Goal: Information Seeking & Learning: Find specific fact

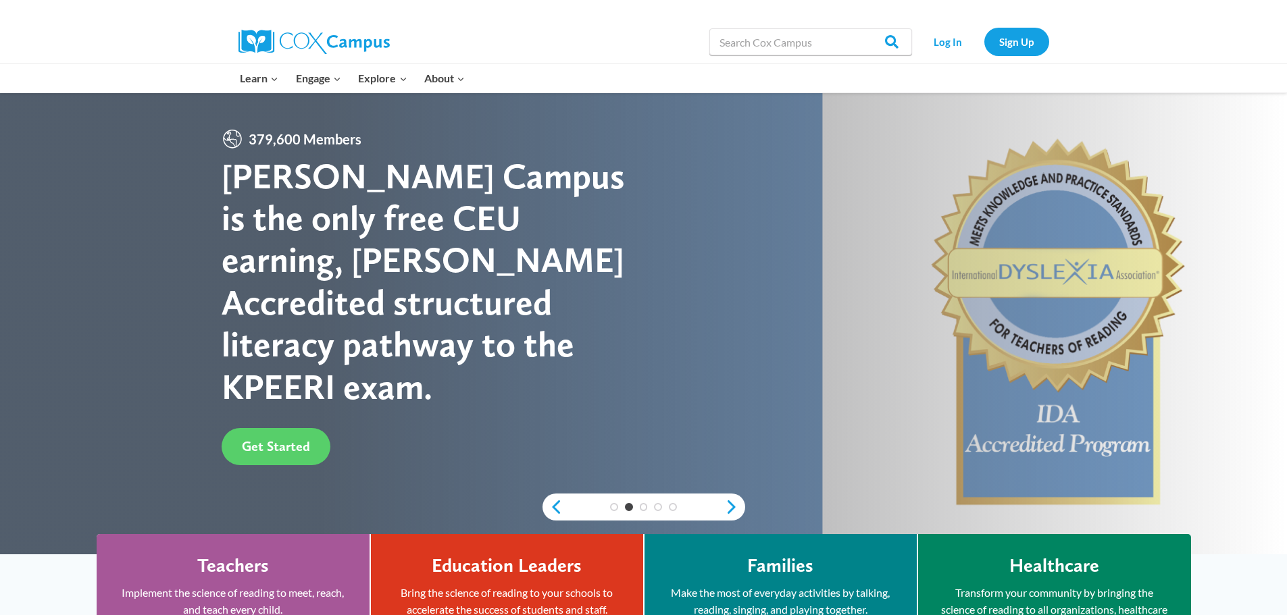
click at [288, 37] on img at bounding box center [313, 42] width 151 height 24
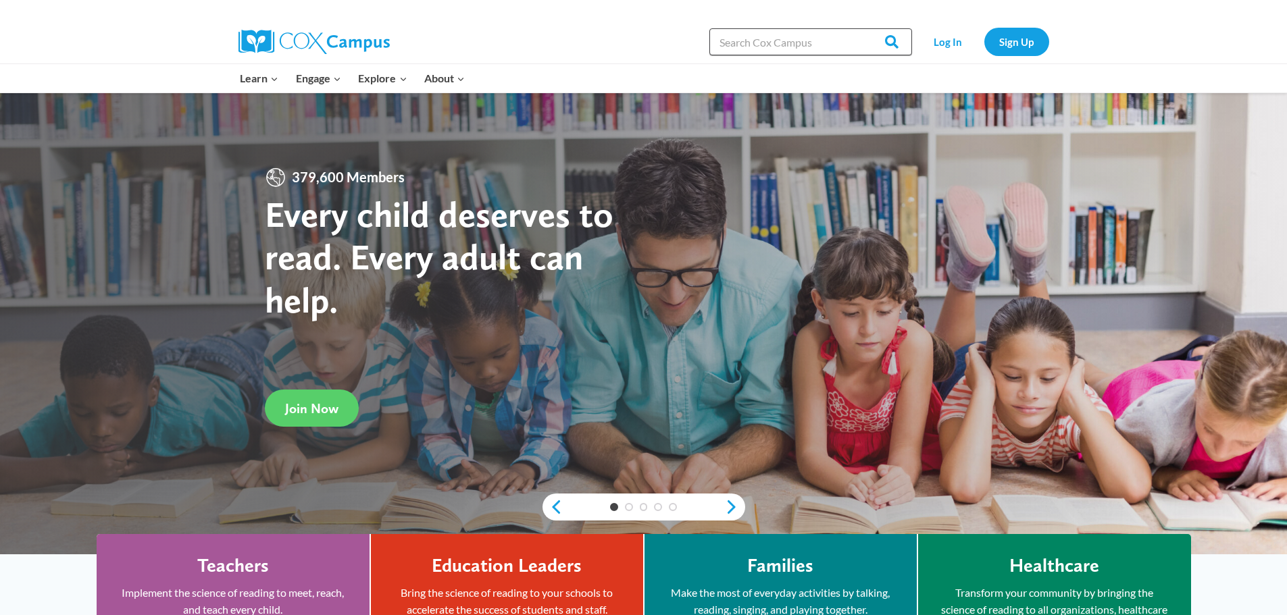
click at [745, 47] on input "Search in [URL][DOMAIN_NAME]" at bounding box center [810, 41] width 203 height 27
type input "kpeeri"
click at [859, 28] on input "Search" at bounding box center [885, 41] width 53 height 27
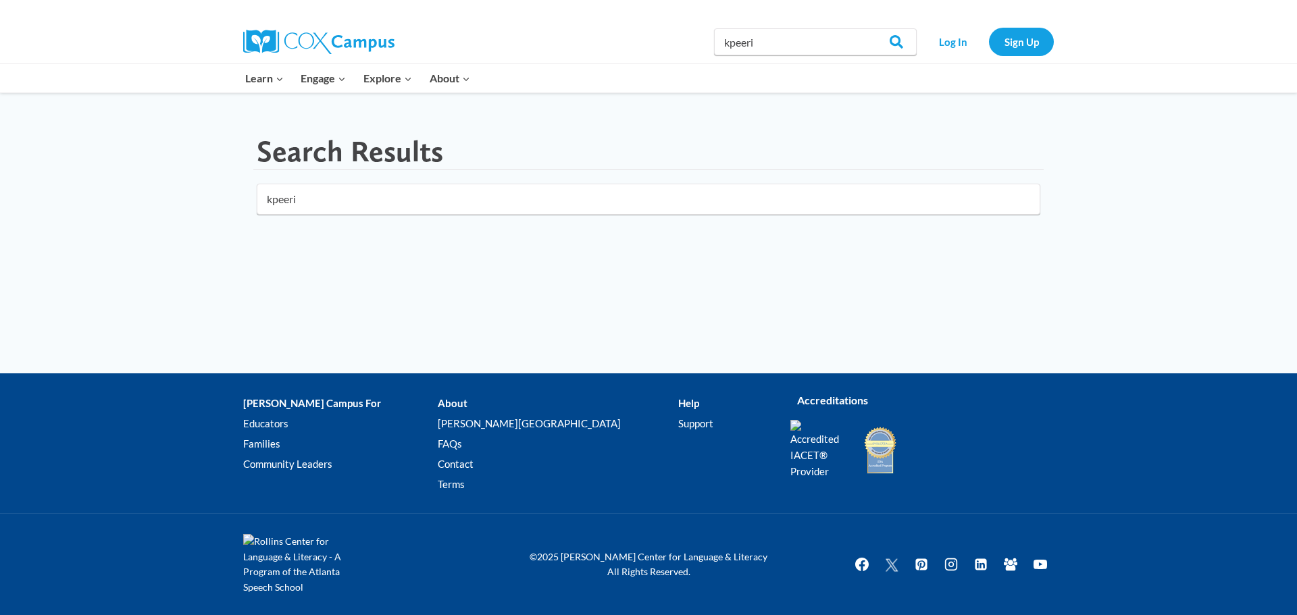
click at [311, 205] on input "kpeeri" at bounding box center [649, 199] width 784 height 31
drag, startPoint x: 767, startPoint y: 42, endPoint x: 703, endPoint y: 47, distance: 65.0
click at [703, 47] on div "Search in https://coxcampus.org/ kpeeri Search Search Log In Sign Up" at bounding box center [805, 41] width 500 height 43
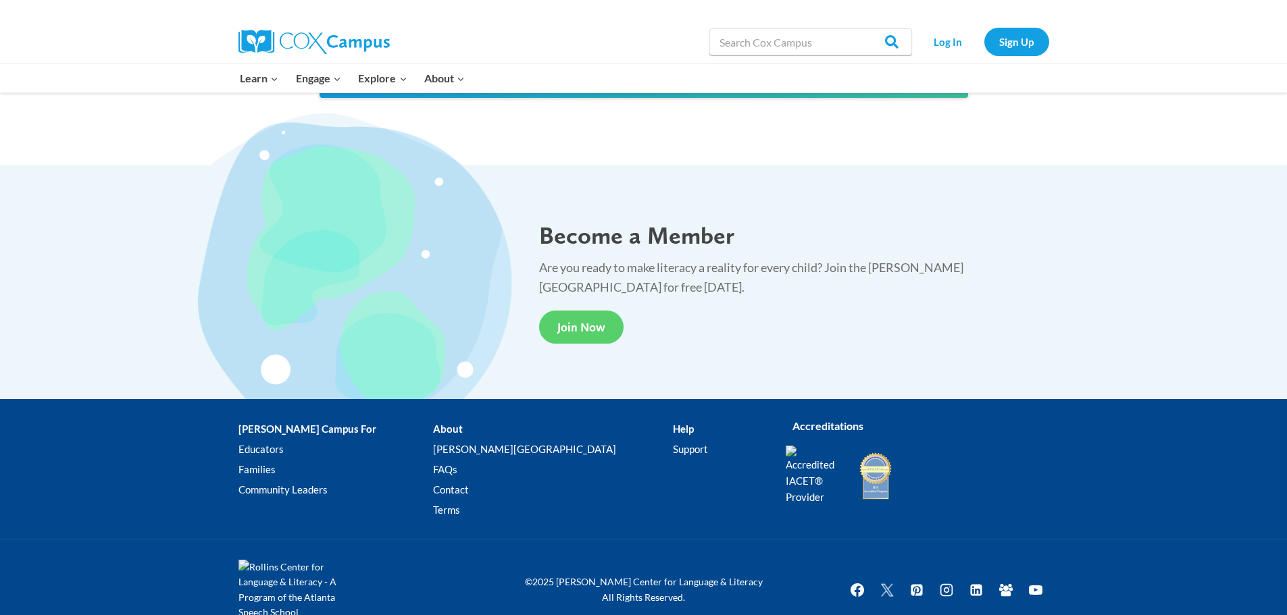
scroll to position [2484, 0]
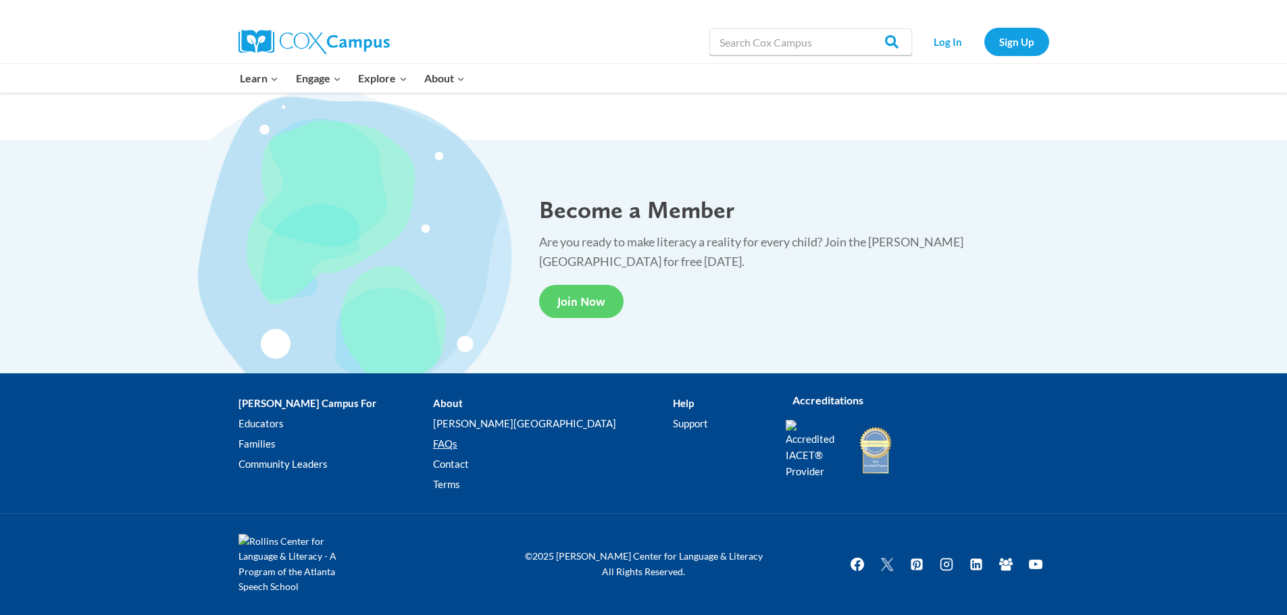
click at [455, 442] on link "FAQs" at bounding box center [553, 444] width 240 height 20
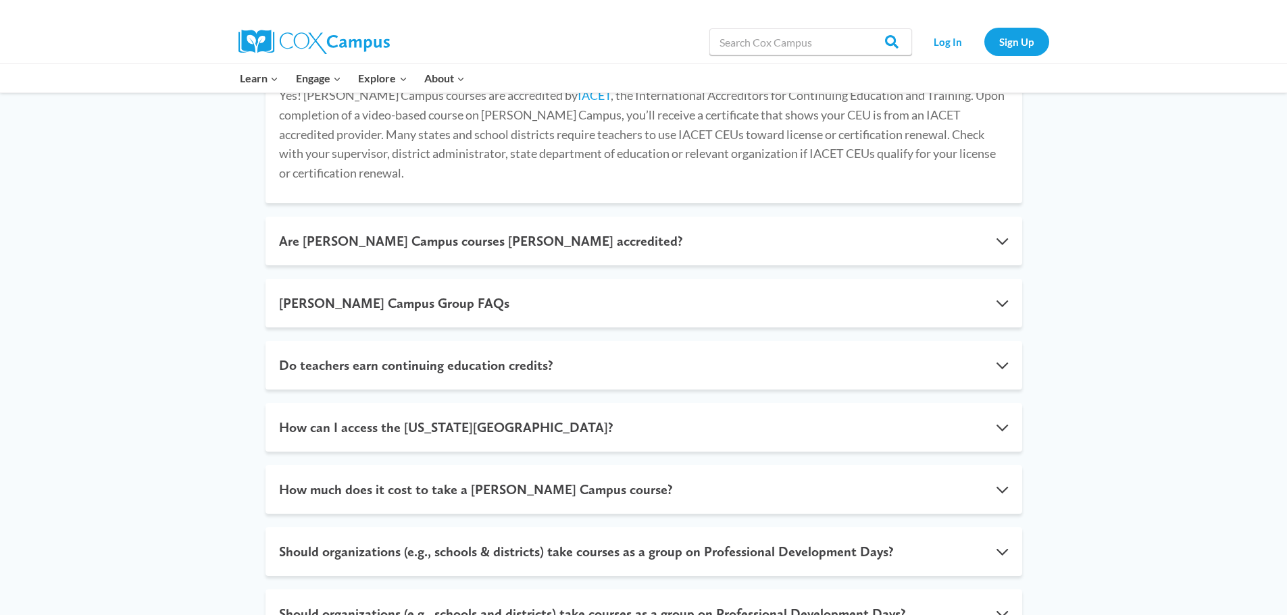
scroll to position [338, 0]
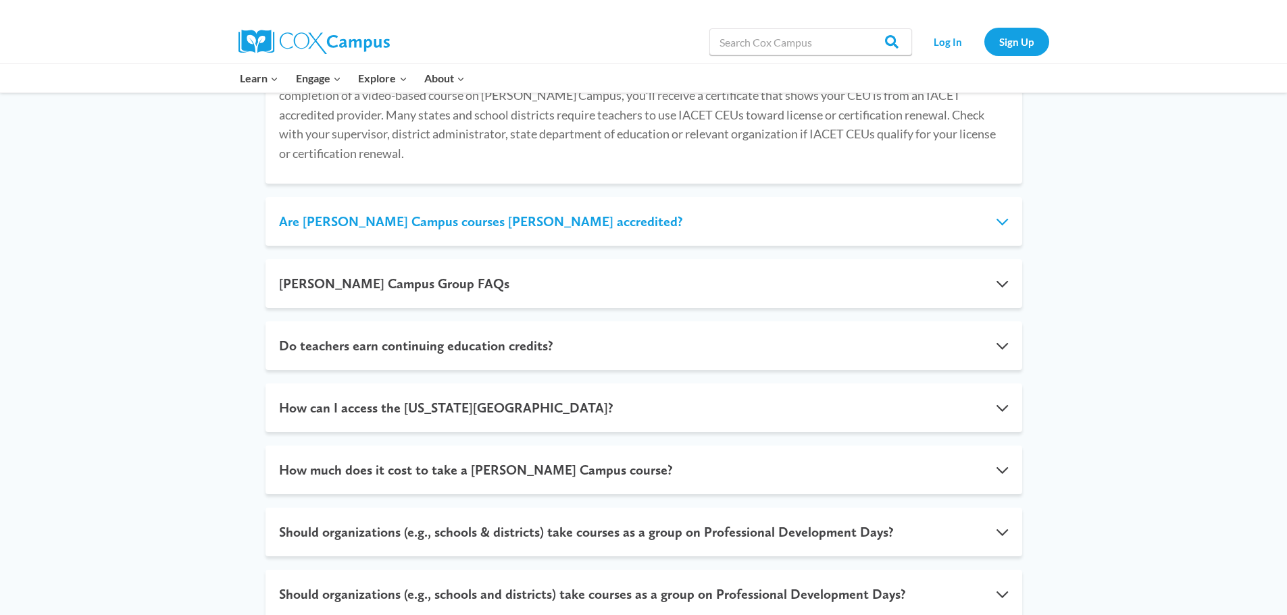
click at [311, 197] on button "Are [PERSON_NAME] Campus courses [PERSON_NAME] accredited?" at bounding box center [643, 221] width 757 height 49
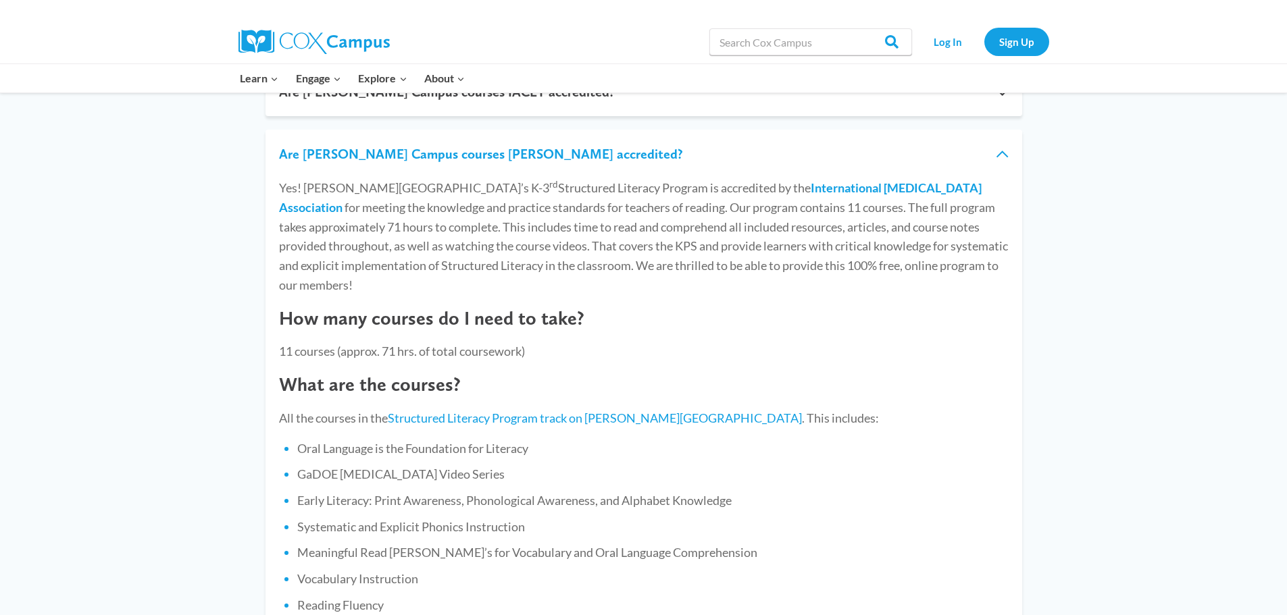
scroll to position [270, 0]
